Goal: Information Seeking & Learning: Find specific fact

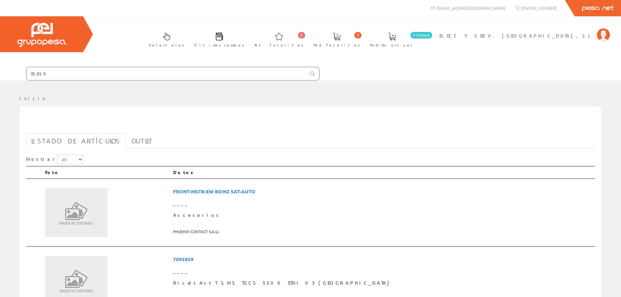
click at [174, 71] on input "95859" at bounding box center [166, 73] width 280 height 13
drag, startPoint x: 174, startPoint y: 71, endPoint x: 1, endPoint y: 62, distance: 174.0
click at [0, 66] on div "95859" at bounding box center [160, 72] width 320 height 18
drag, startPoint x: 67, startPoint y: 62, endPoint x: 6, endPoint y: 66, distance: 61.1
click at [13, 67] on form "95859" at bounding box center [160, 74] width 320 height 14
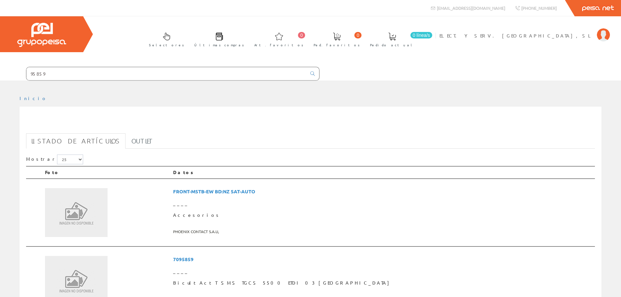
paste input "GW94867"
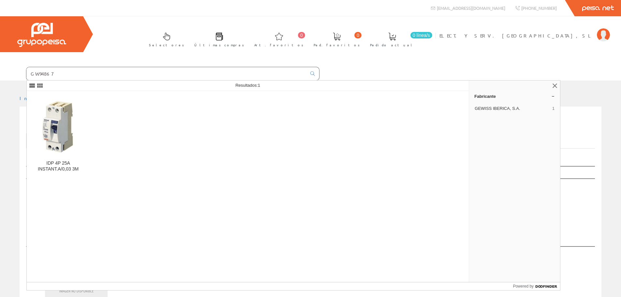
type input "GW94867"
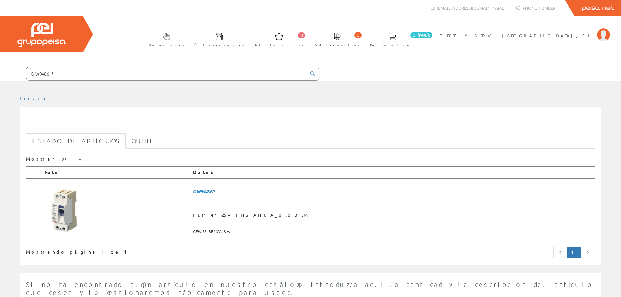
drag, startPoint x: 0, startPoint y: 0, endPoint x: 59, endPoint y: 140, distance: 152.0
click at [59, 140] on link "Listado de artículos" at bounding box center [75, 140] width 99 height 15
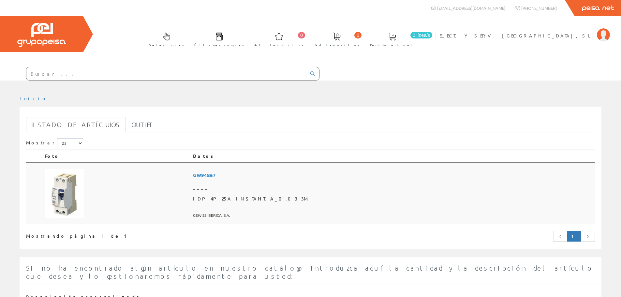
click at [278, 174] on span "GW94867" at bounding box center [392, 175] width 399 height 12
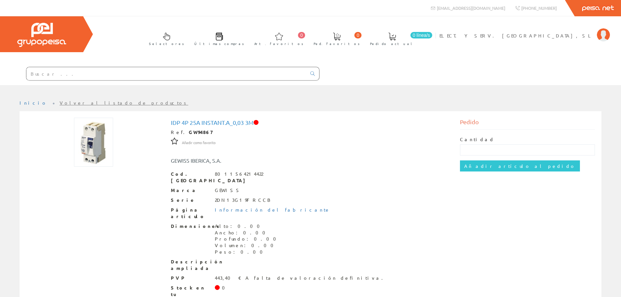
click at [146, 75] on input "text" at bounding box center [166, 73] width 280 height 13
paste input "GW94869"
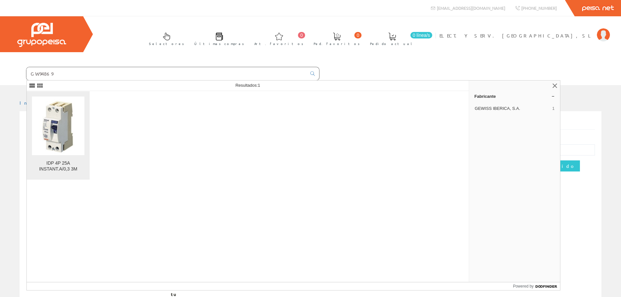
type input "GW94869"
click at [57, 137] on img at bounding box center [58, 126] width 47 height 59
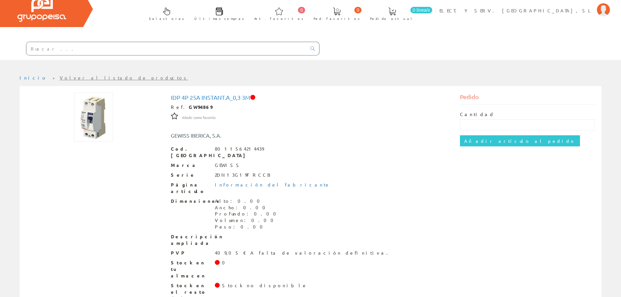
scroll to position [25, 0]
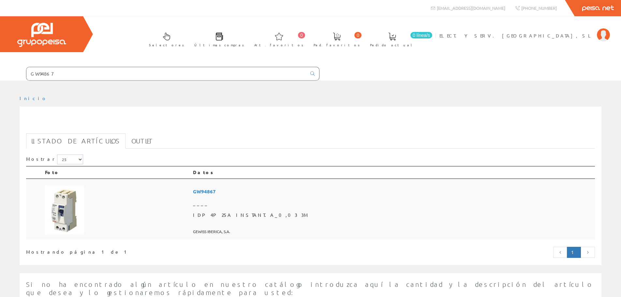
click at [277, 193] on span "GW94867" at bounding box center [392, 192] width 399 height 12
